Goal: Navigation & Orientation: Find specific page/section

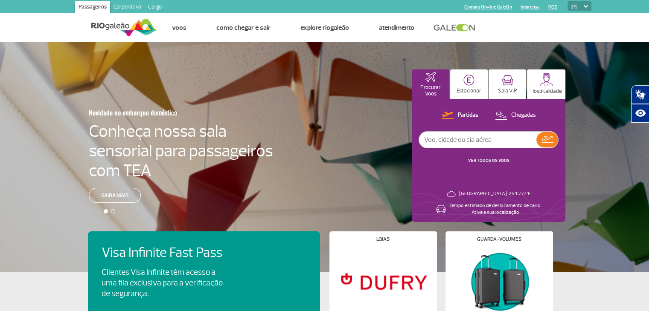
click at [588, 4] on select "PT ENG ESP" at bounding box center [579, 5] width 24 height 9
select select "es"
click at [567, 1] on select "PT ENG ESP" at bounding box center [579, 5] width 24 height 9
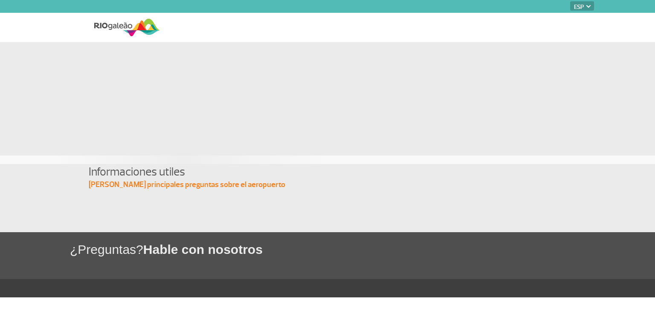
select select "es"
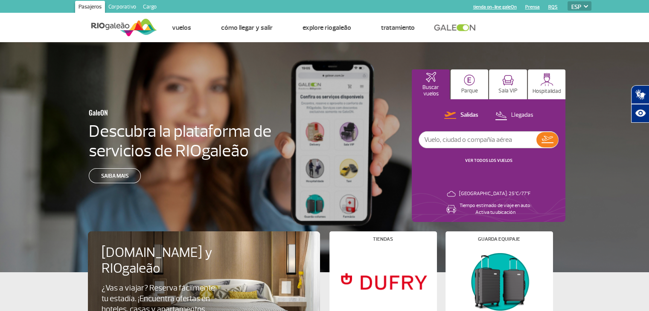
click at [584, 7] on img at bounding box center [586, 6] width 4 height 3
click at [584, 4] on select "PT ENG ESP" at bounding box center [579, 5] width 24 height 9
select select "pt-BR"
click at [567, 1] on select "PT ENG ESP" at bounding box center [579, 5] width 24 height 9
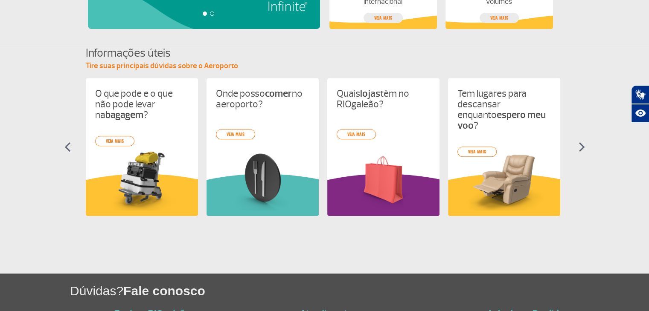
scroll to position [341, 0]
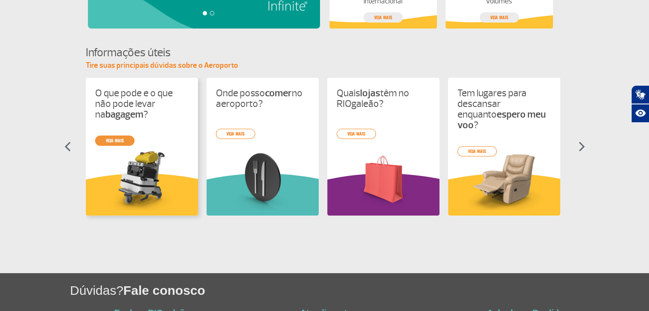
click at [109, 139] on link "veja mais" at bounding box center [114, 141] width 39 height 10
